Goal: Information Seeking & Learning: Learn about a topic

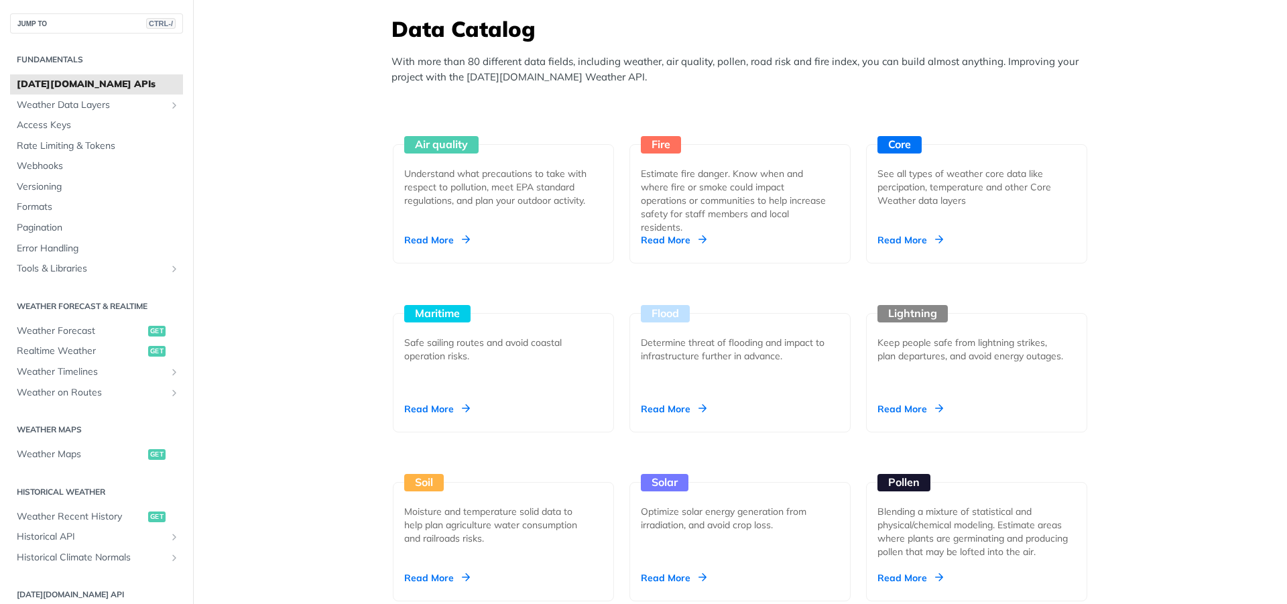
scroll to position [1092, 0]
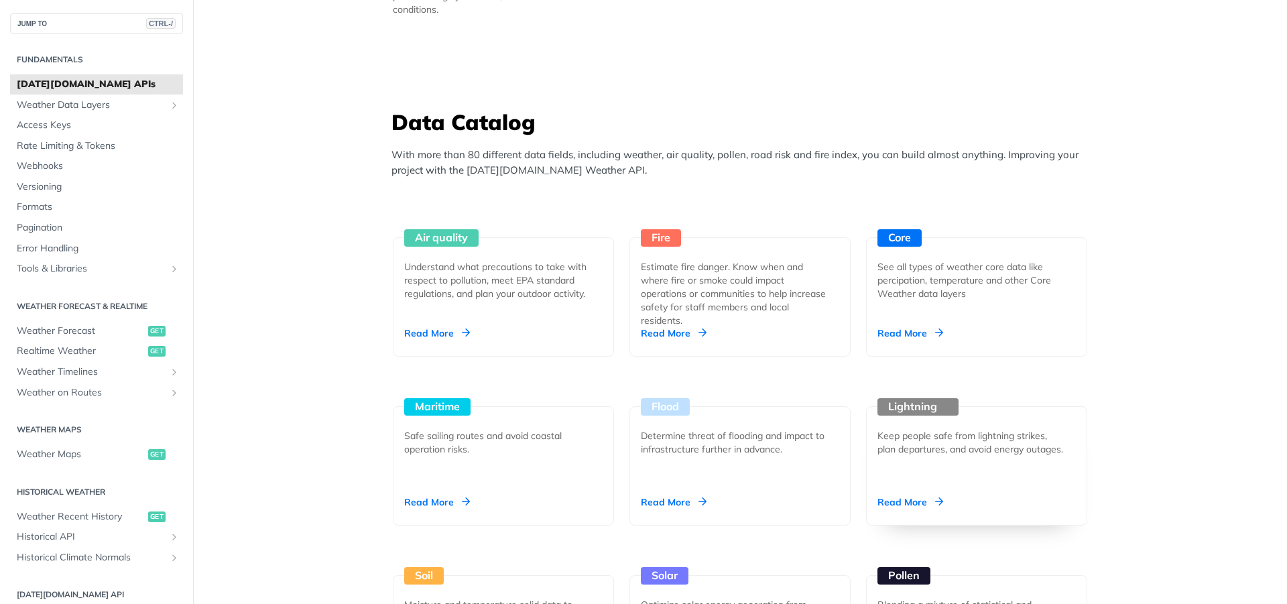
click at [903, 415] on div "Lightning" at bounding box center [917, 406] width 81 height 17
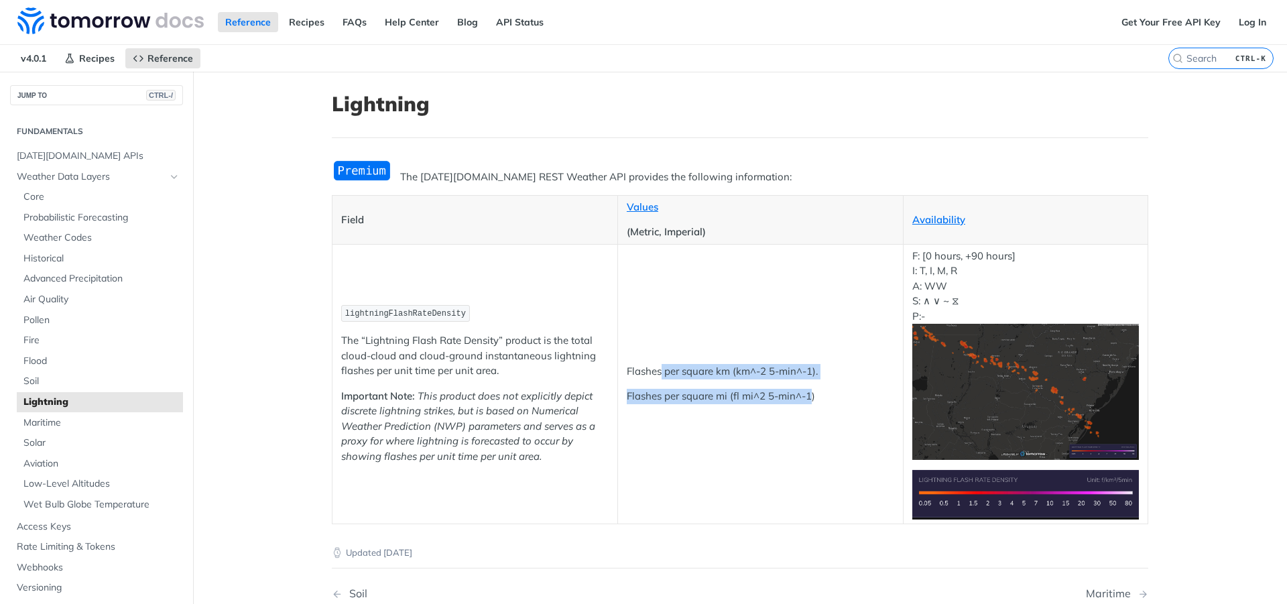
drag, startPoint x: 656, startPoint y: 365, endPoint x: 804, endPoint y: 398, distance: 151.8
click at [804, 398] on td "Flashes per square km (km^-2 5-min^-1). Flashes per square mi (fl mi^2 5-min^-1)" at bounding box center [759, 383] width 285 height 279
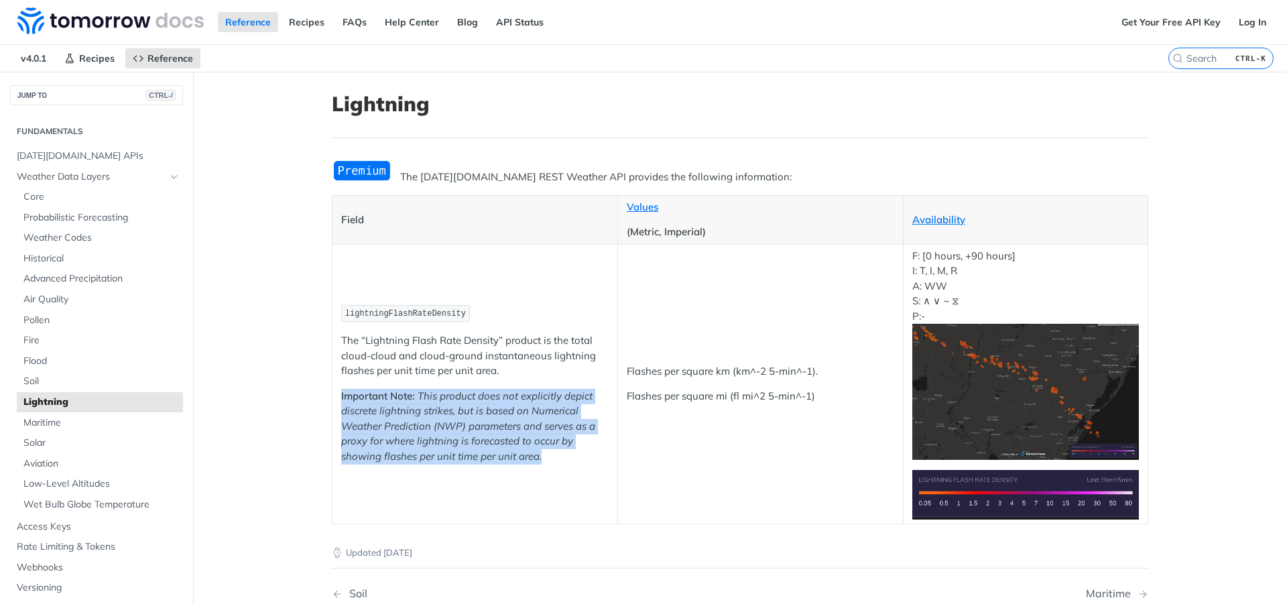
drag, startPoint x: 495, startPoint y: 369, endPoint x: 543, endPoint y: 453, distance: 97.2
click at [543, 453] on td "lightningFlashRateDensity The “Lightning Flash Rate Density” product is the tot…" at bounding box center [474, 383] width 285 height 279
click at [543, 452] on p "Important Note: This product does not explicitly depict discrete lightning stri…" at bounding box center [474, 427] width 267 height 76
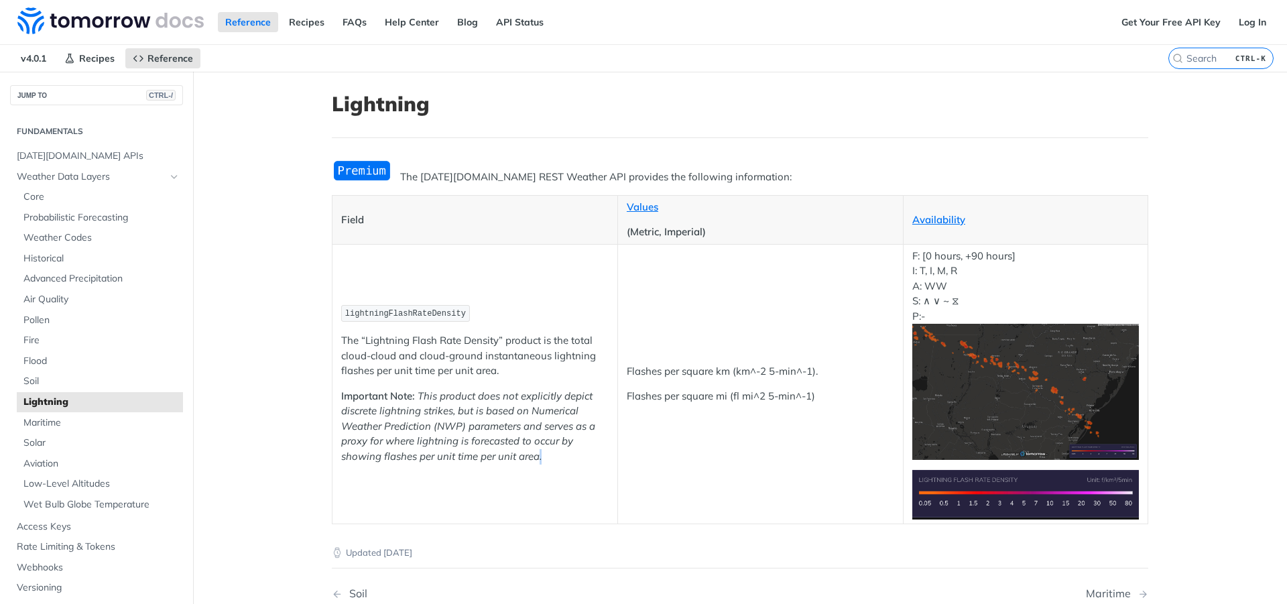
click at [543, 451] on p "Important Note: This product does not explicitly depict discrete lightning stri…" at bounding box center [474, 427] width 267 height 76
